Goal: Task Accomplishment & Management: Complete application form

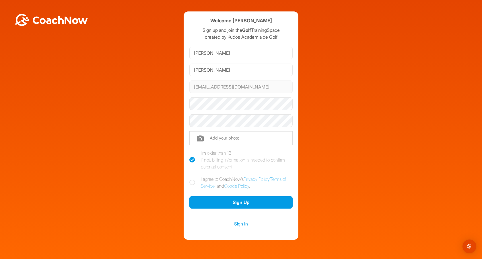
click at [193, 183] on icon at bounding box center [192, 183] width 6 height 6
click at [193, 180] on input "I agree to CoachNow's Privacy Policy , Terms of Service , and Cookie Policy ." at bounding box center [191, 178] width 4 height 4
checkbox input "true"
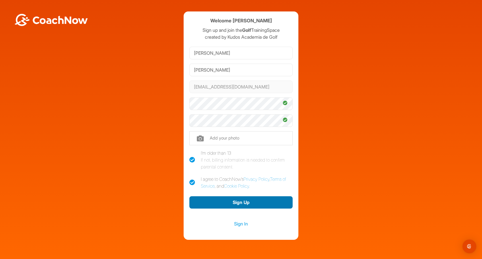
click at [237, 201] on button "Sign Up" at bounding box center [240, 203] width 103 height 12
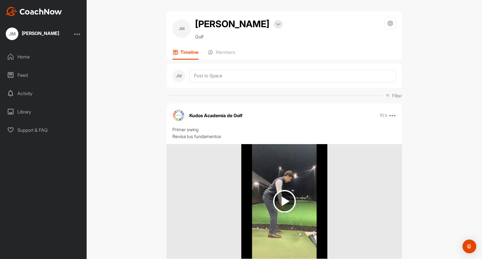
scroll to position [51, 0]
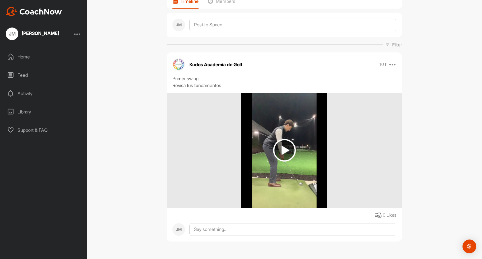
click at [282, 139] on img at bounding box center [284, 150] width 23 height 23
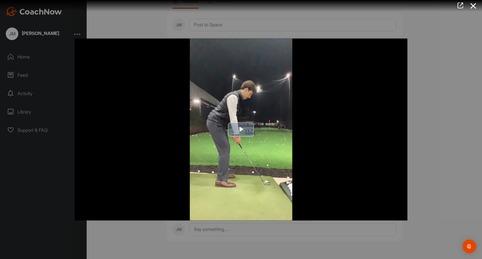
click at [241, 130] on span "Video Player" at bounding box center [241, 130] width 0 height 0
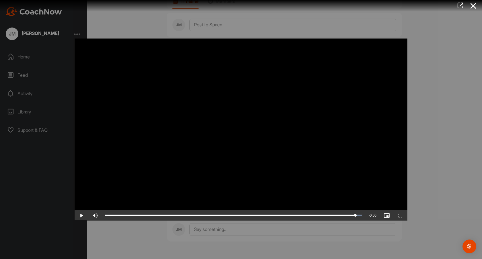
drag, startPoint x: 359, startPoint y: 216, endPoint x: 468, endPoint y: 181, distance: 115.3
click at [424, 200] on div "Video Player is loading. Play Video Play Skip Backward Skip Forward Mute Curren…" at bounding box center [241, 129] width 482 height 259
drag, startPoint x: 475, startPoint y: 166, endPoint x: 467, endPoint y: 181, distance: 16.2
click at [475, 166] on div at bounding box center [241, 129] width 482 height 259
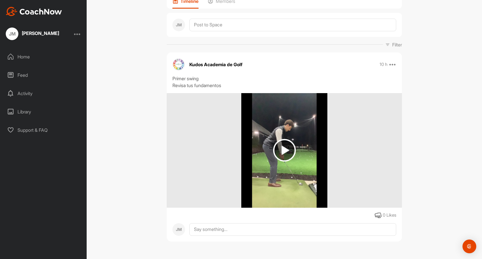
scroll to position [0, 0]
